Goal: Task Accomplishment & Management: Manage account settings

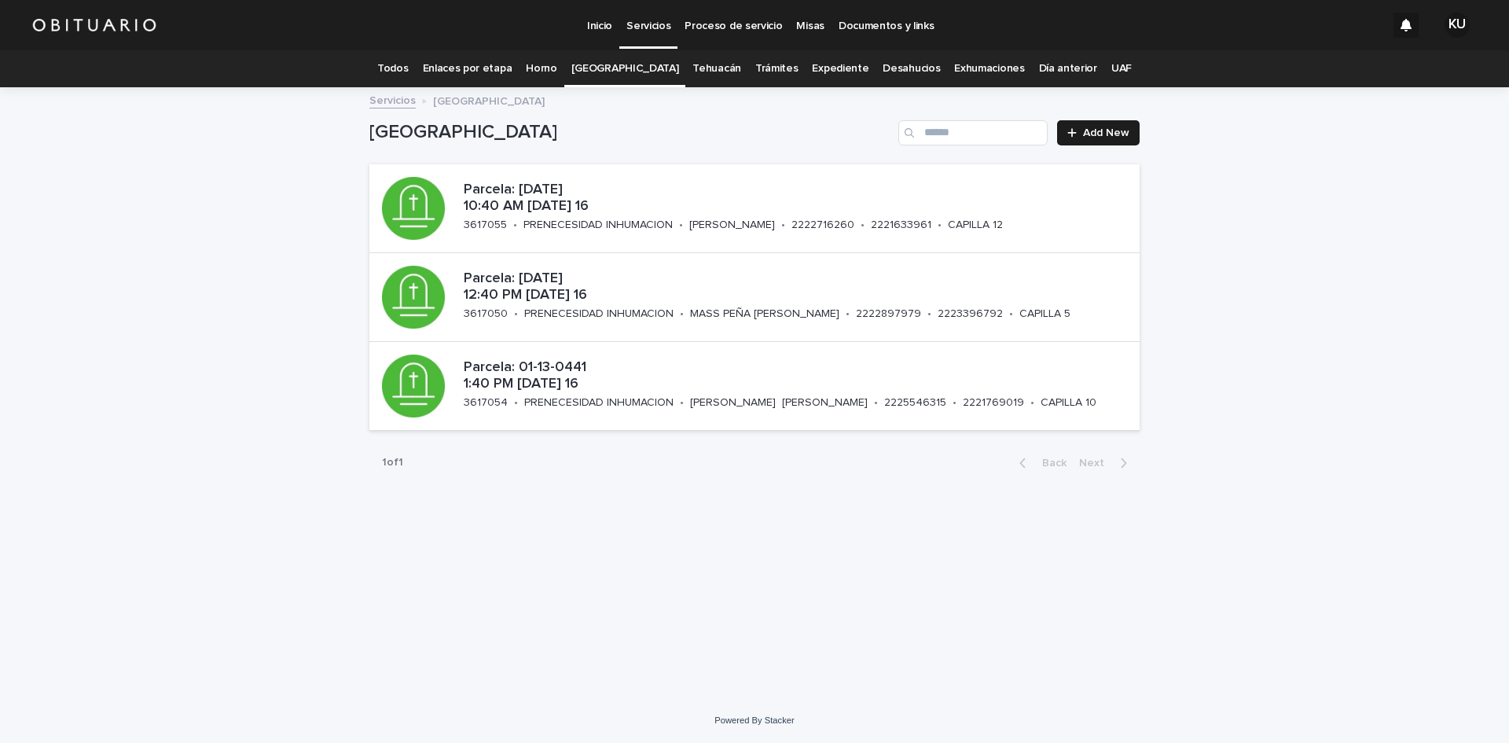
click at [408, 64] on link "Todos" at bounding box center [392, 68] width 31 height 37
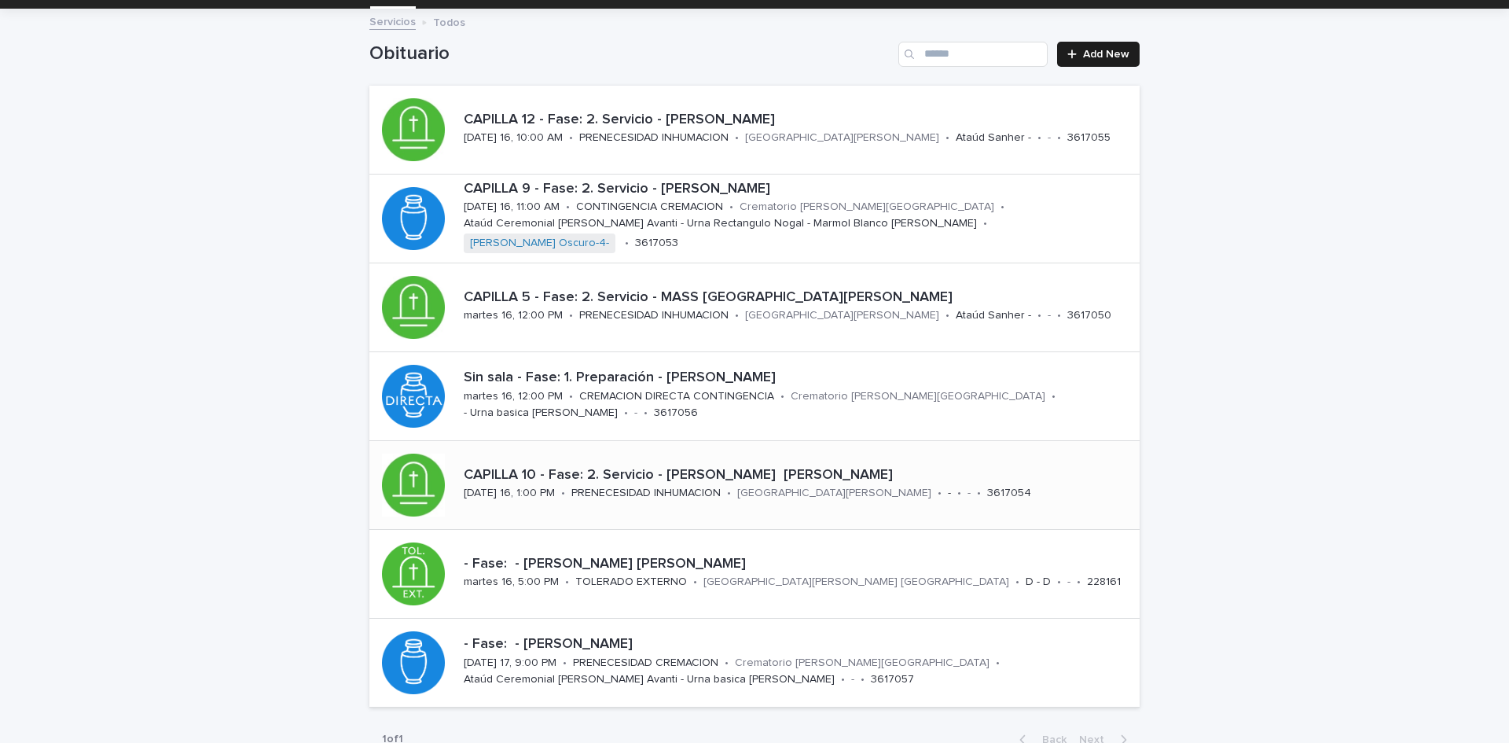
scroll to position [157, 0]
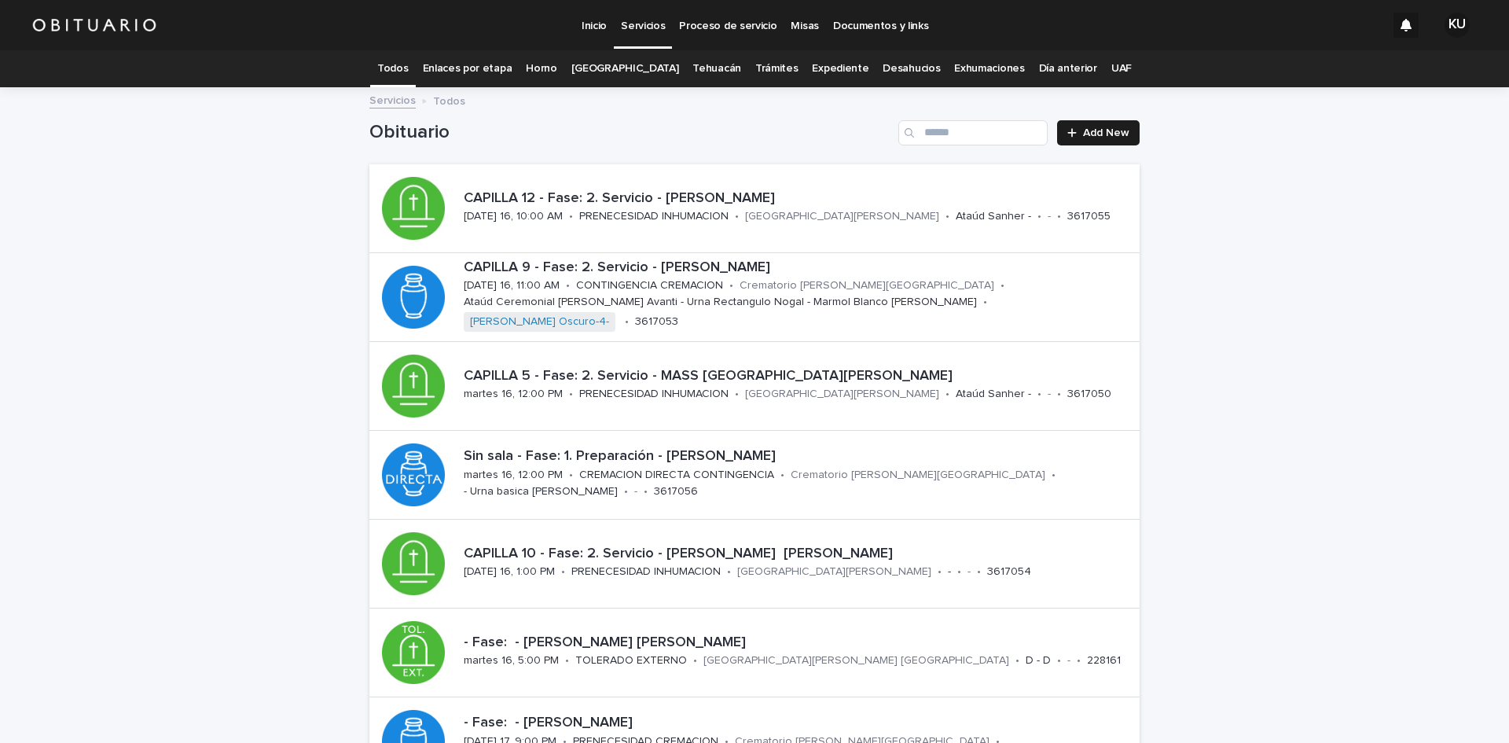
click at [755, 66] on link "Trámites" at bounding box center [776, 68] width 43 height 37
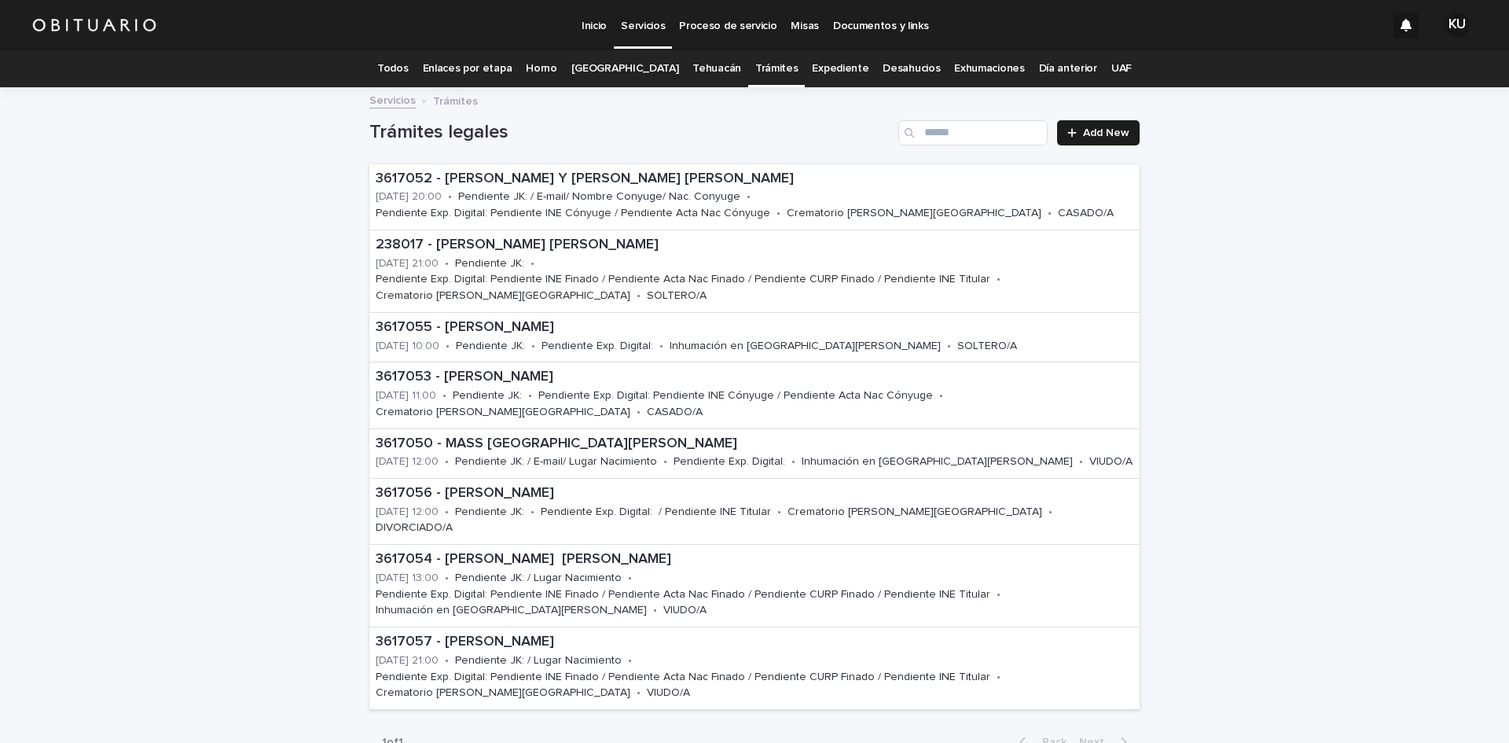
click at [408, 63] on link "Todos" at bounding box center [392, 68] width 31 height 37
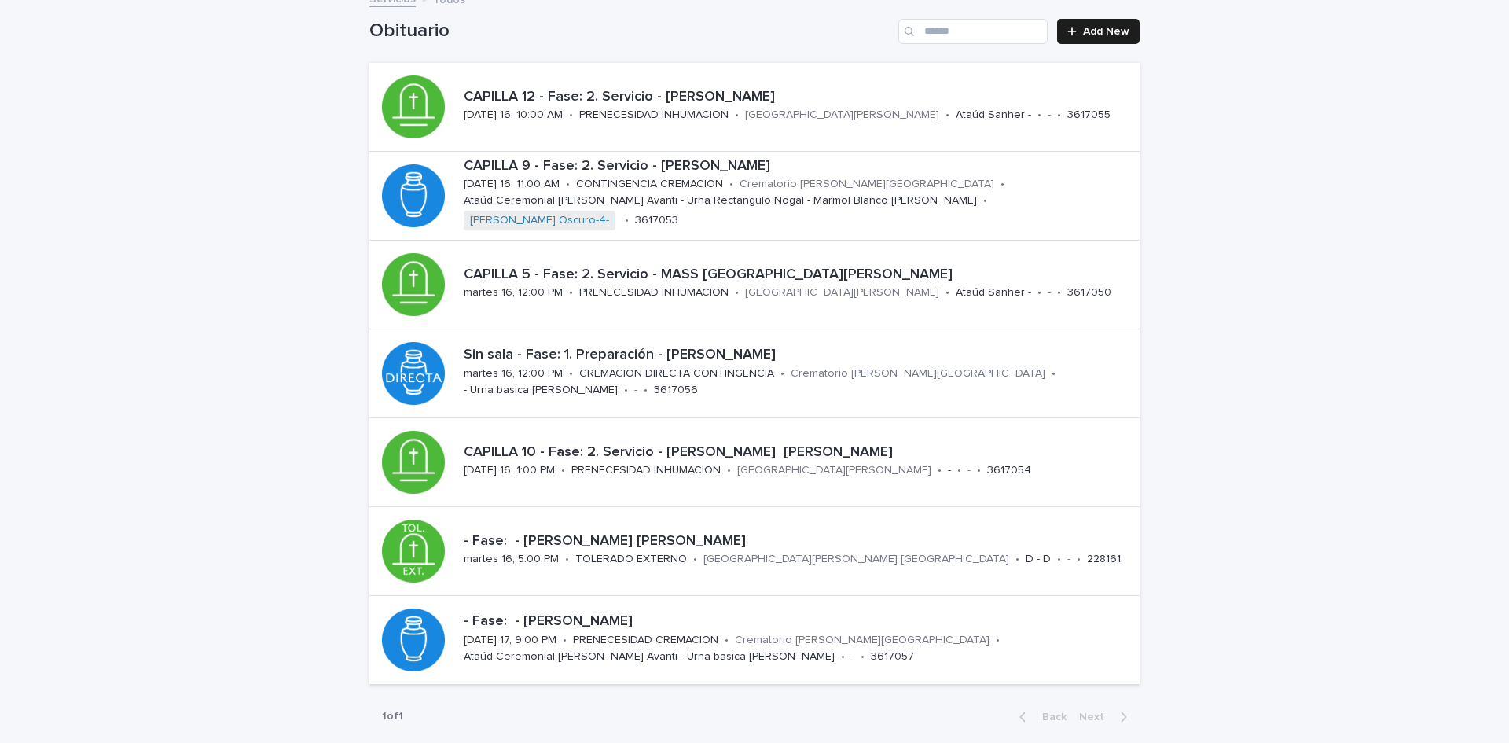
scroll to position [129, 0]
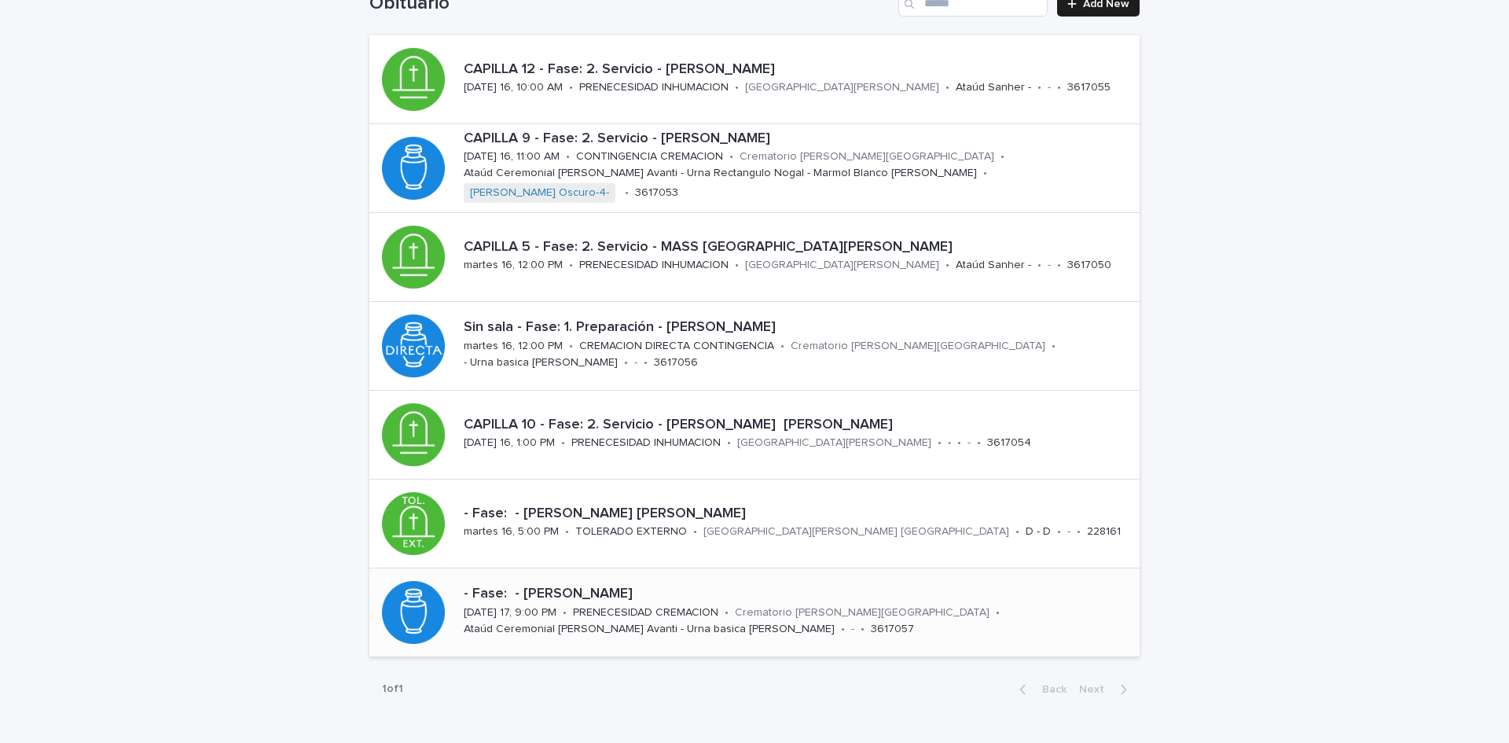
click at [670, 585] on div "- Fase: - [PERSON_NAME]" at bounding box center [799, 592] width 670 height 20
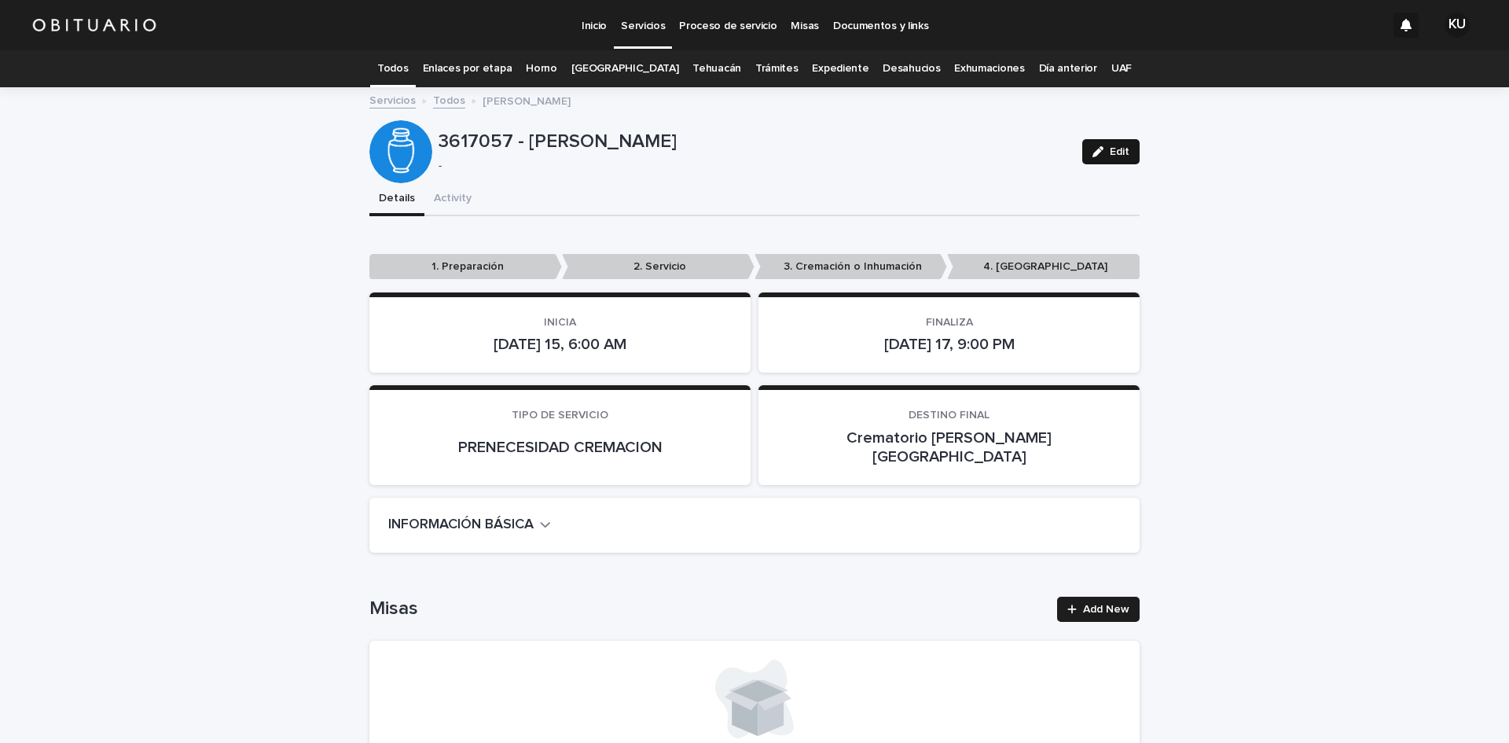
click at [1125, 144] on button "Edit" at bounding box center [1110, 151] width 57 height 25
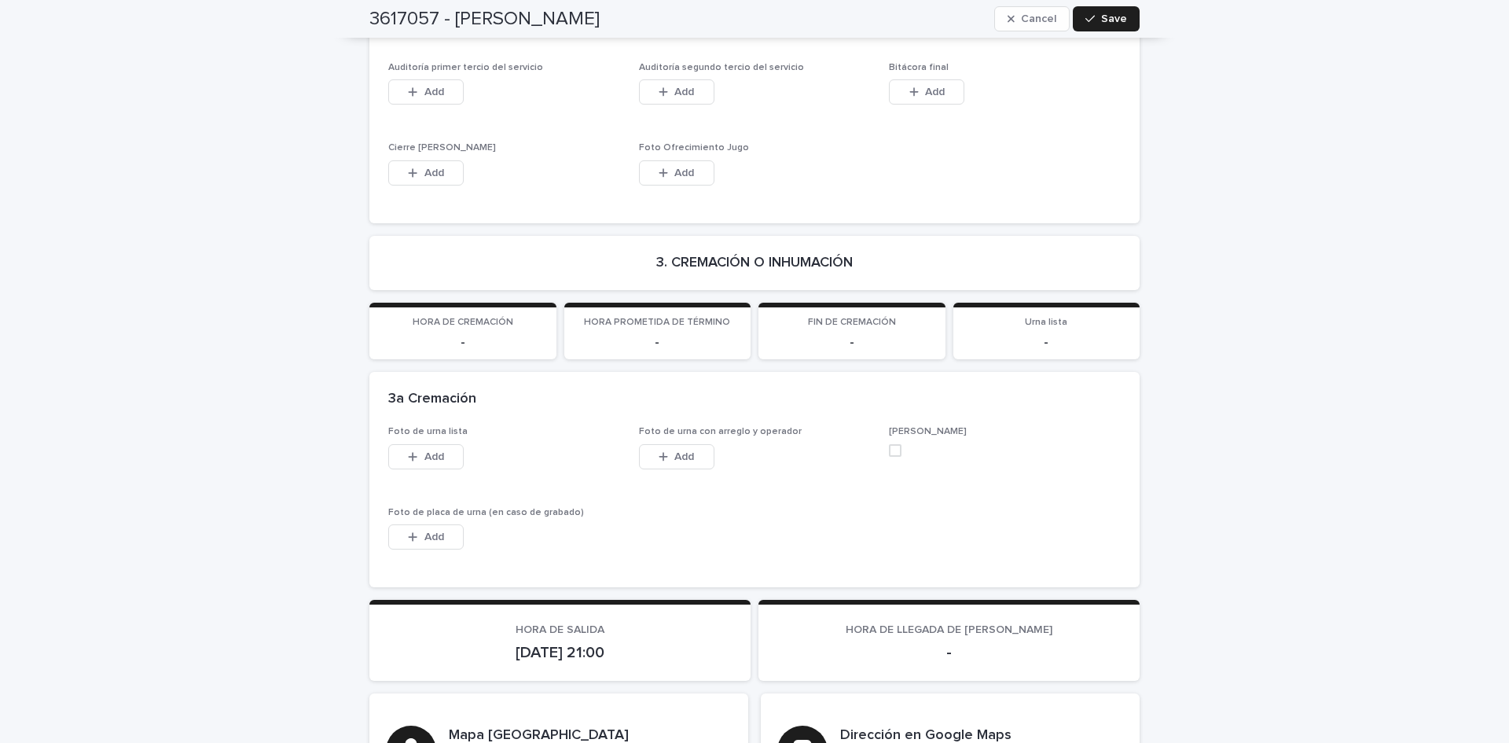
scroll to position [3500, 0]
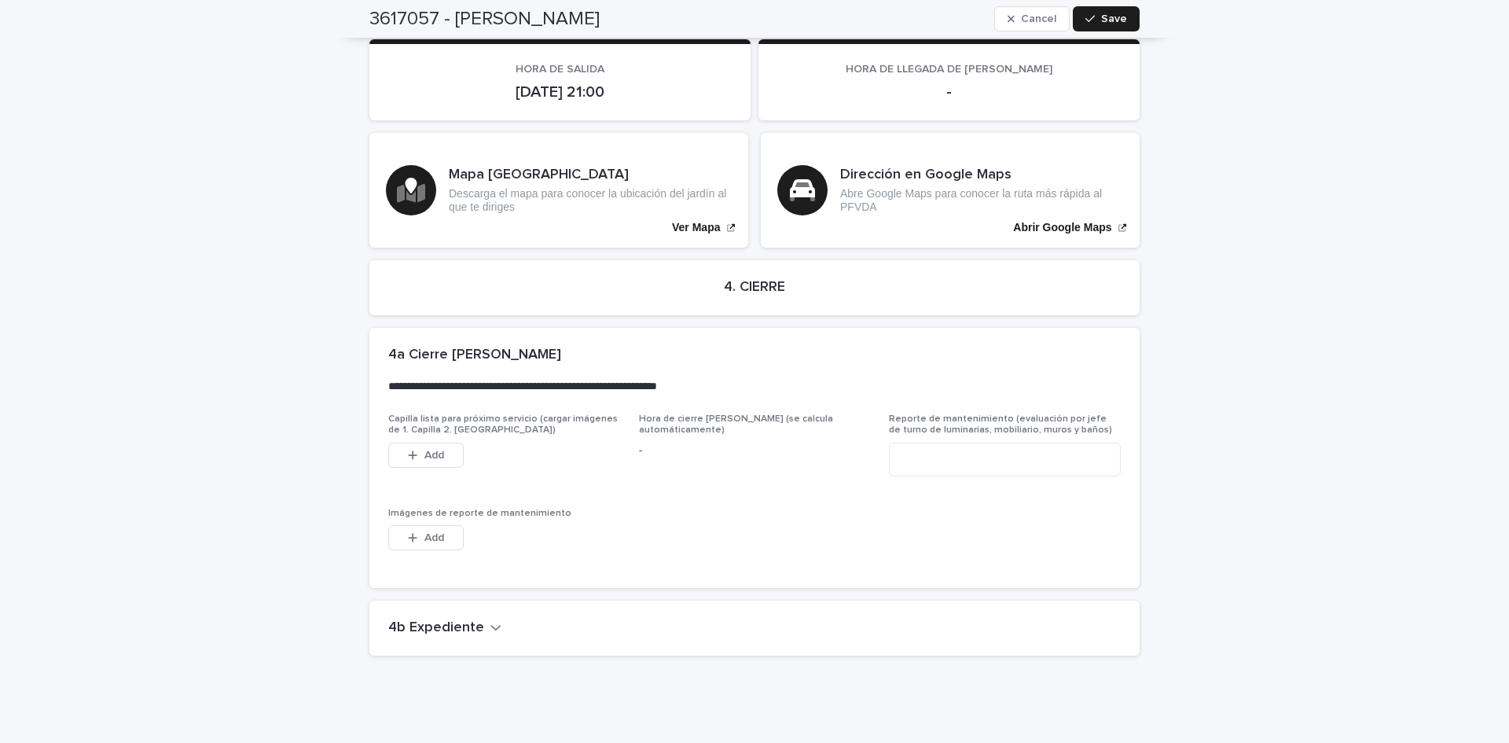
click at [448, 619] on h2 "4b Expediente" at bounding box center [436, 627] width 96 height 17
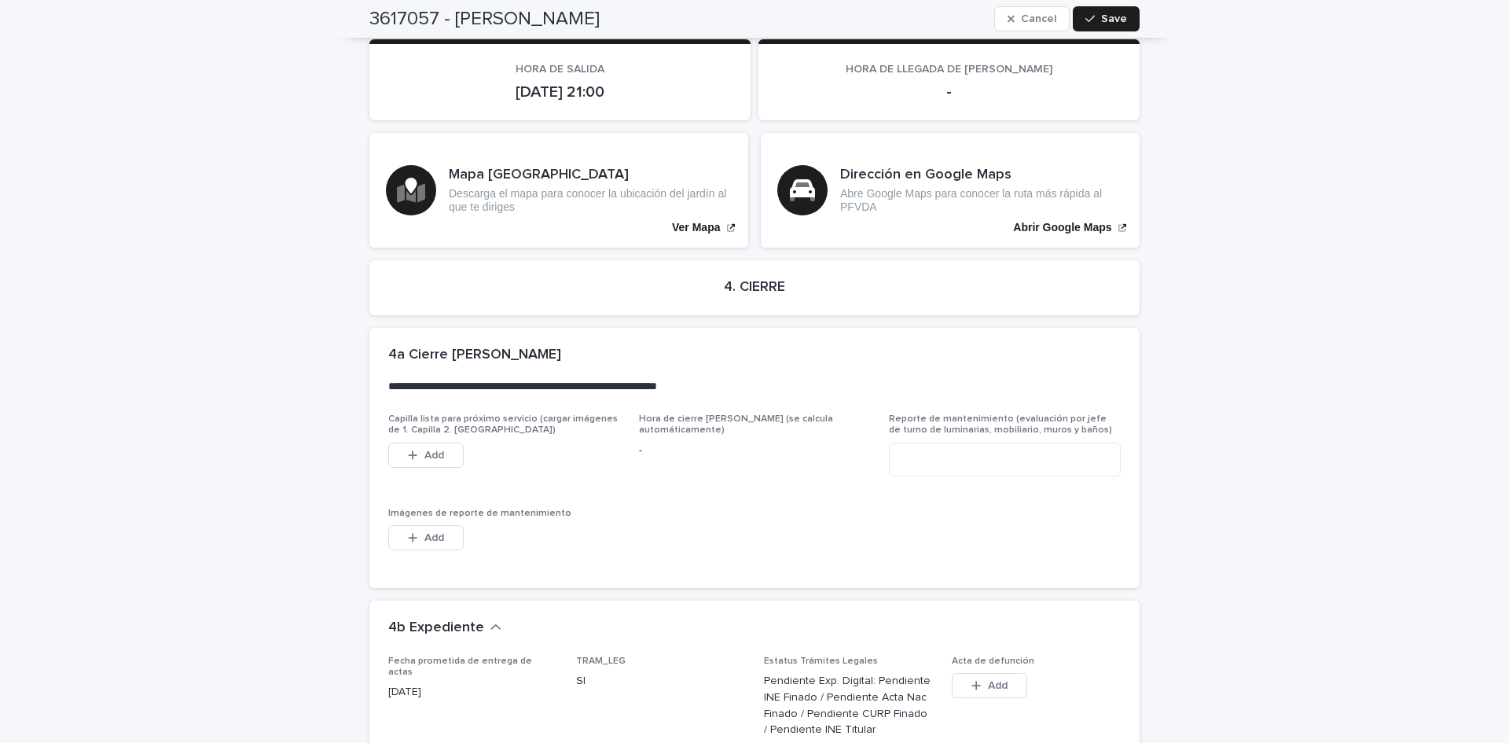
scroll to position [4028, 0]
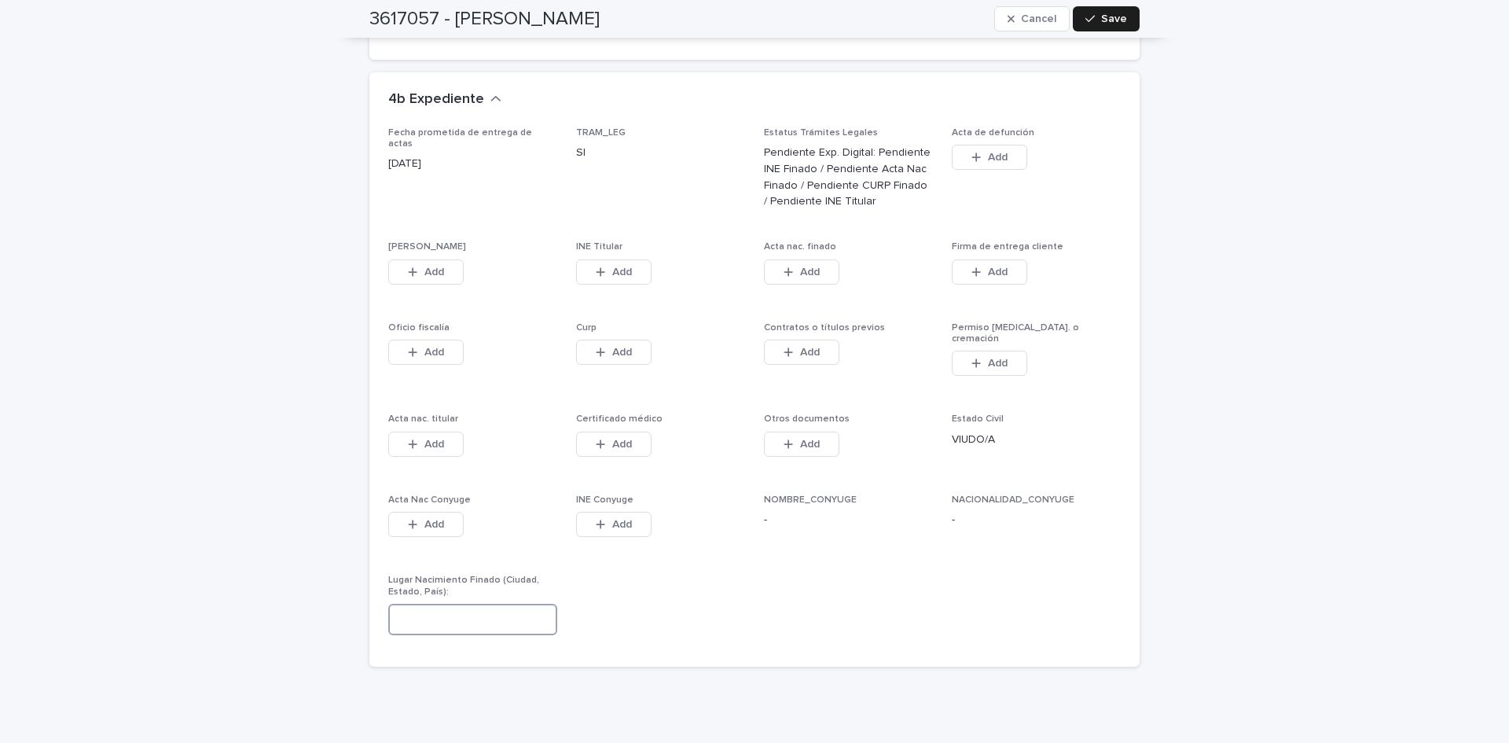
click at [484, 604] on input at bounding box center [472, 619] width 169 height 31
click at [485, 604] on input at bounding box center [472, 619] width 169 height 31
type input "*"
type input "**********"
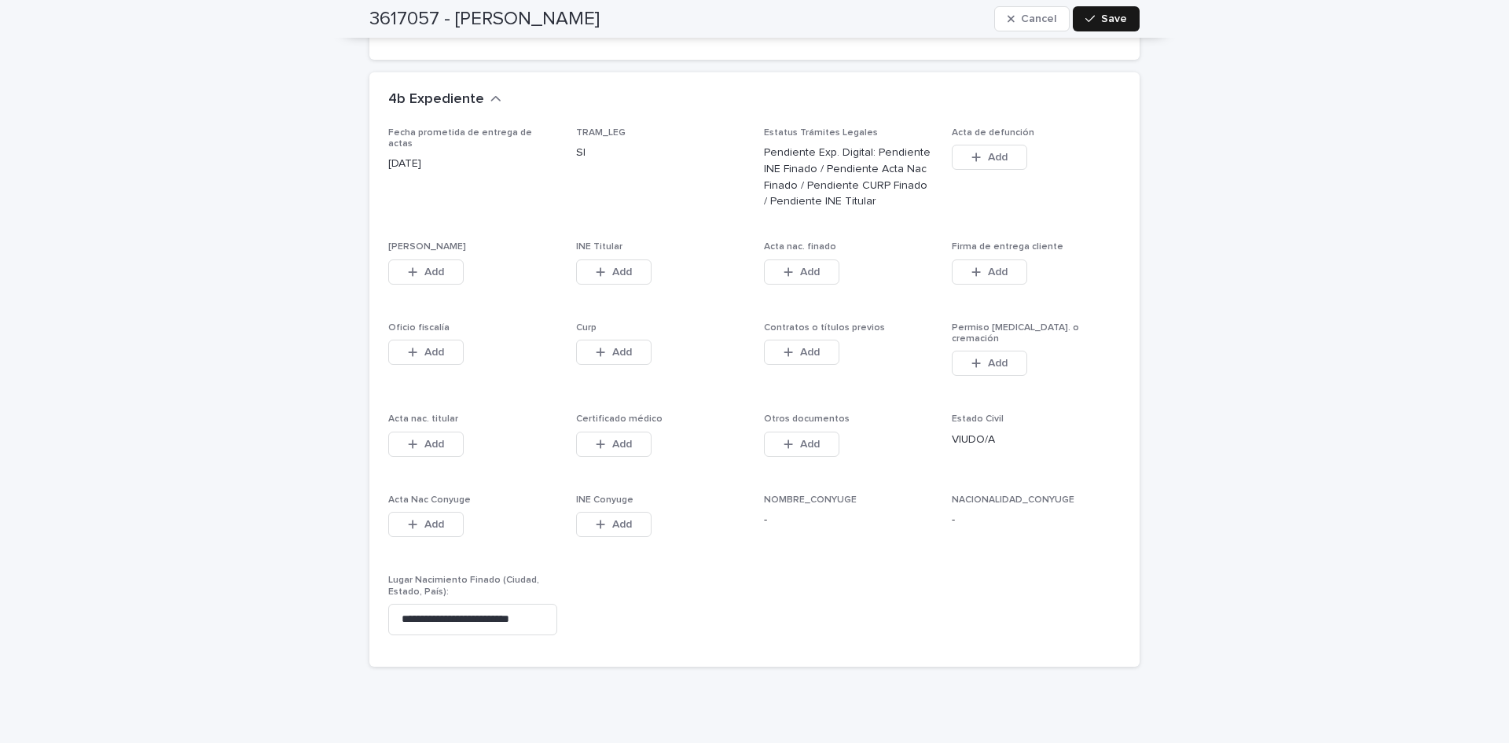
click at [1114, 13] on button "Save" at bounding box center [1106, 18] width 67 height 25
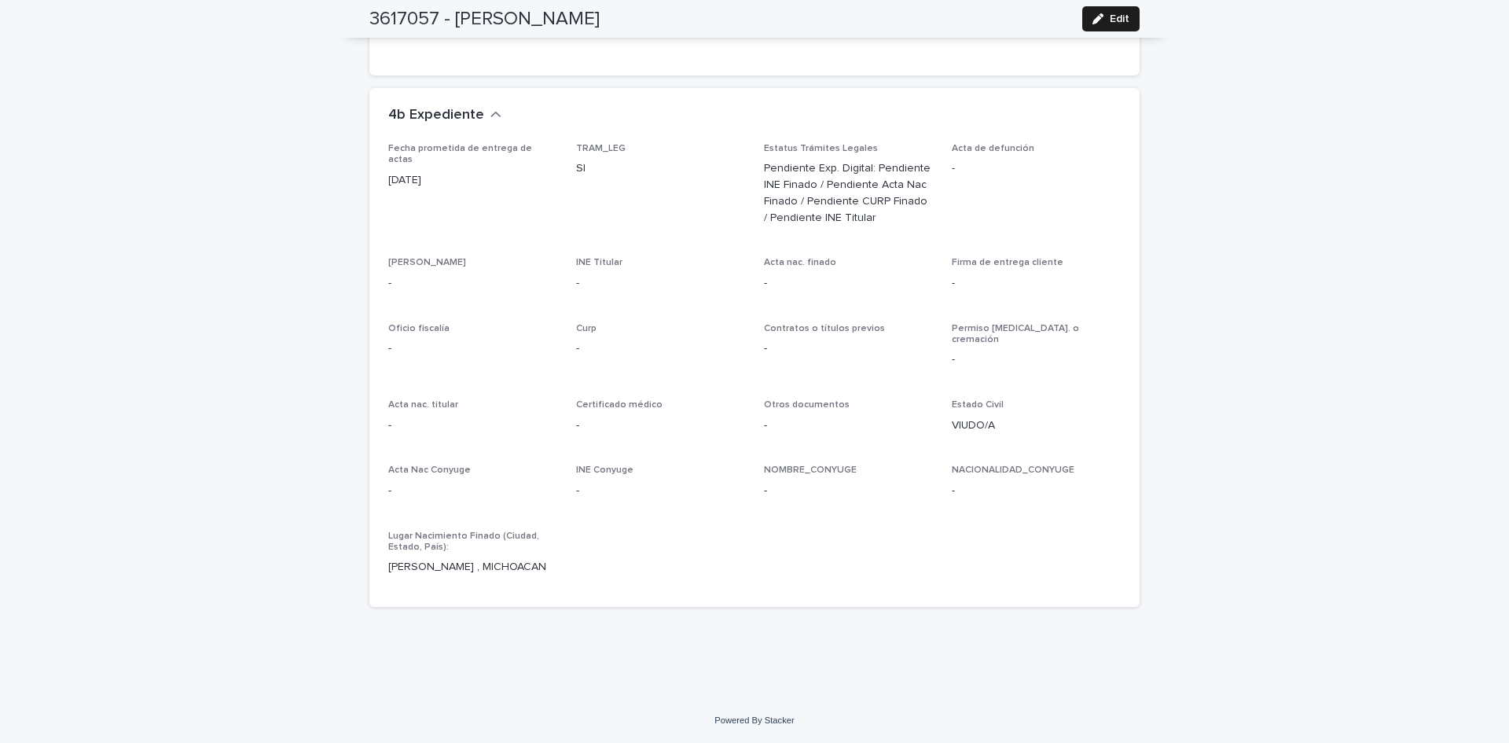
scroll to position [3622, 0]
